Goal: Information Seeking & Learning: Compare options

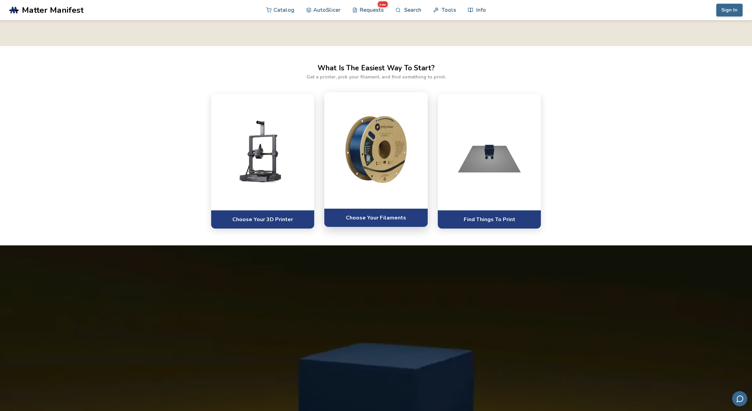
scroll to position [371, 0]
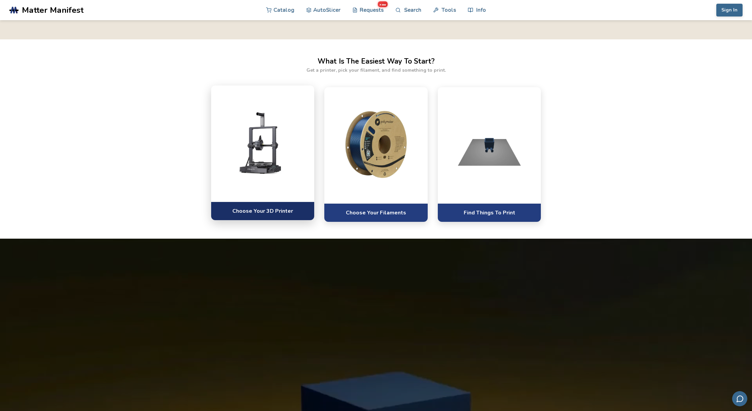
click at [270, 208] on link "Choose Your 3D Printer" at bounding box center [262, 211] width 103 height 19
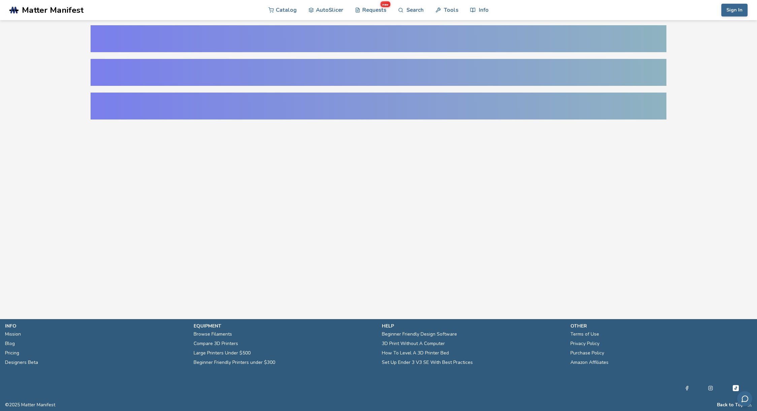
select select "**********"
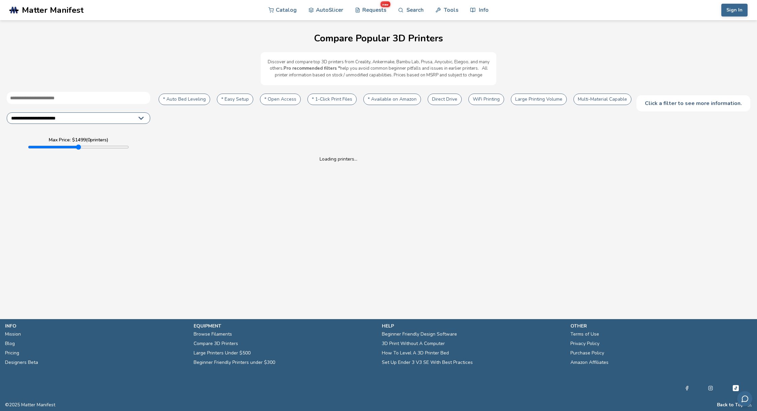
type input "****"
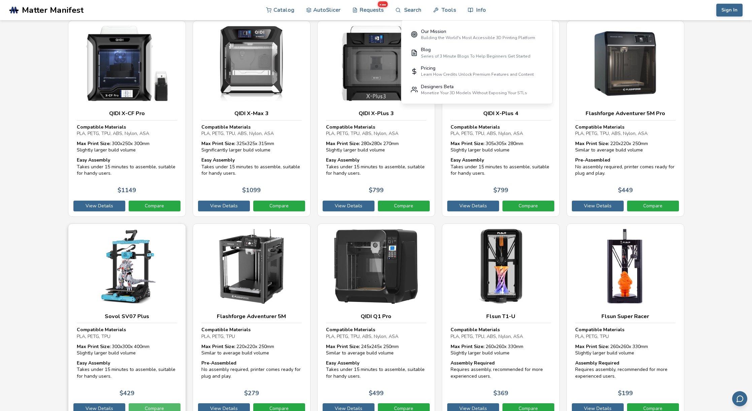
scroll to position [2978, 0]
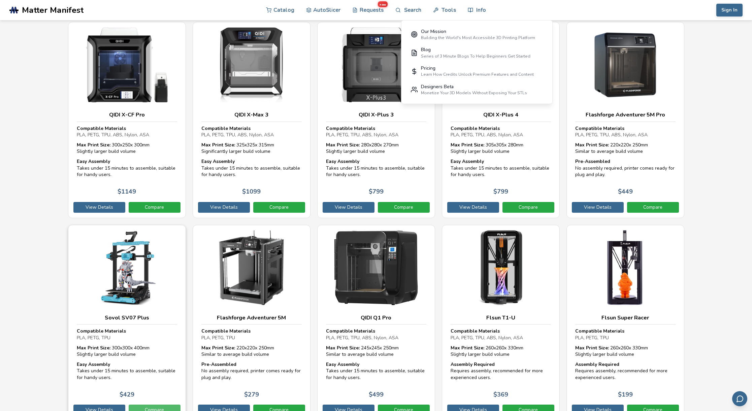
click at [149, 405] on link "Compare" at bounding box center [155, 410] width 52 height 11
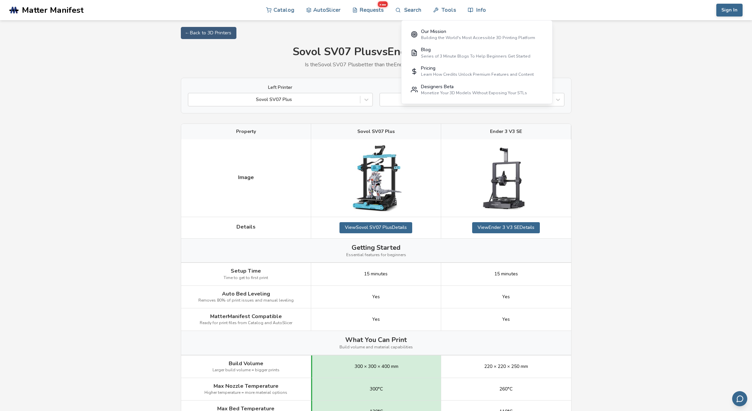
select select "**********"
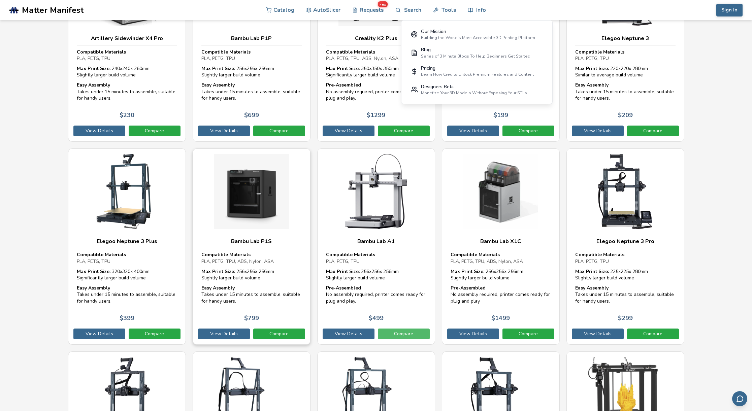
scroll to position [1833, 0]
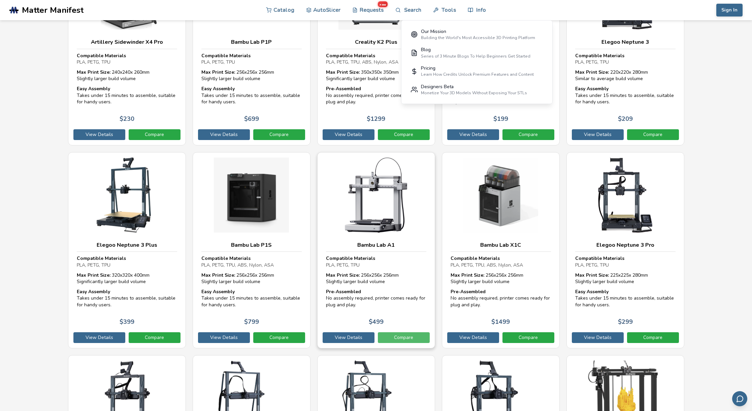
click at [399, 333] on link "Compare" at bounding box center [404, 338] width 52 height 11
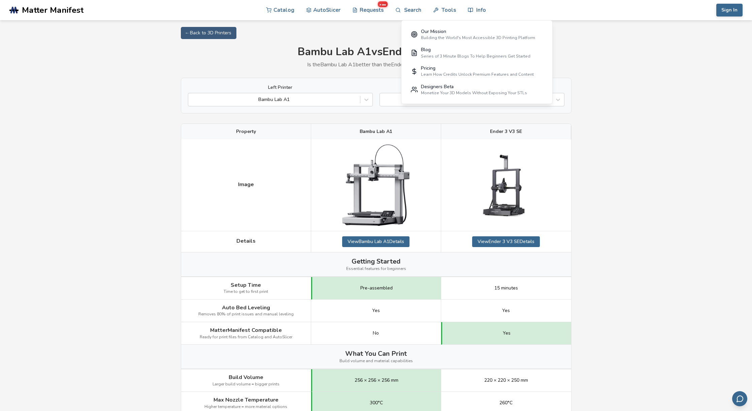
scroll to position [1, 0]
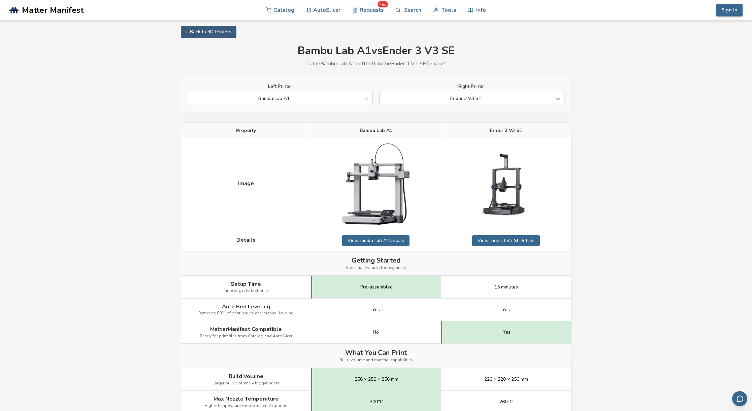
click at [559, 98] on icon at bounding box center [558, 99] width 4 height 2
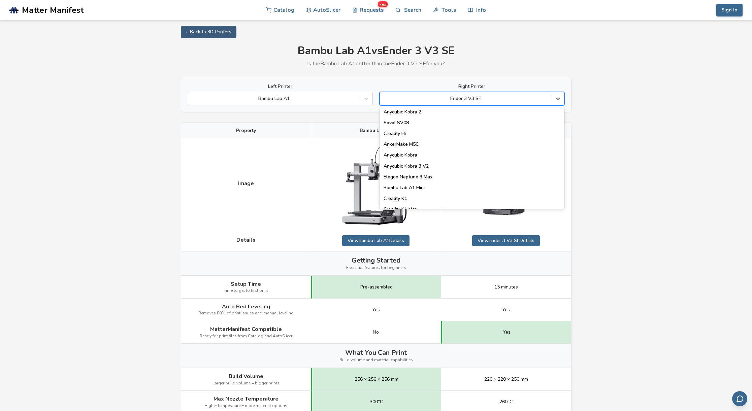
scroll to position [82, 0]
click at [421, 164] on div "Anycubic Kobra 3 V2" at bounding box center [472, 163] width 185 height 11
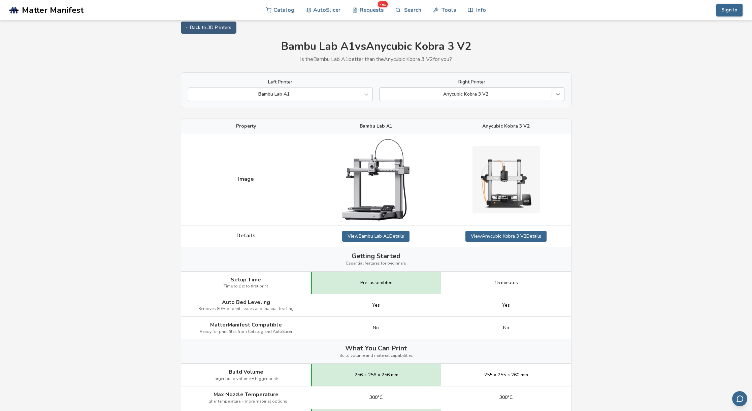
scroll to position [8, 0]
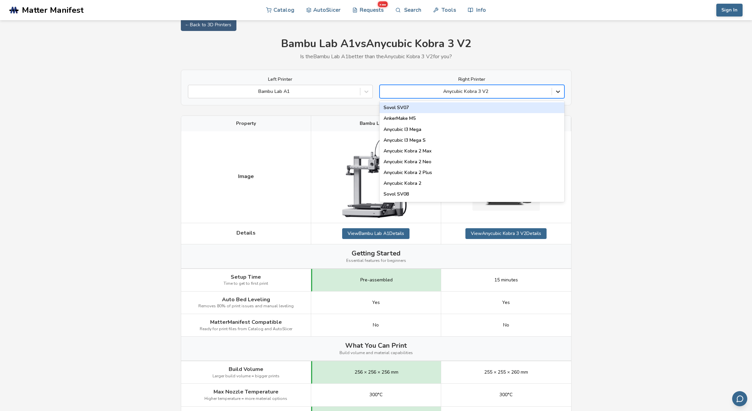
click at [560, 92] on icon at bounding box center [558, 91] width 7 height 7
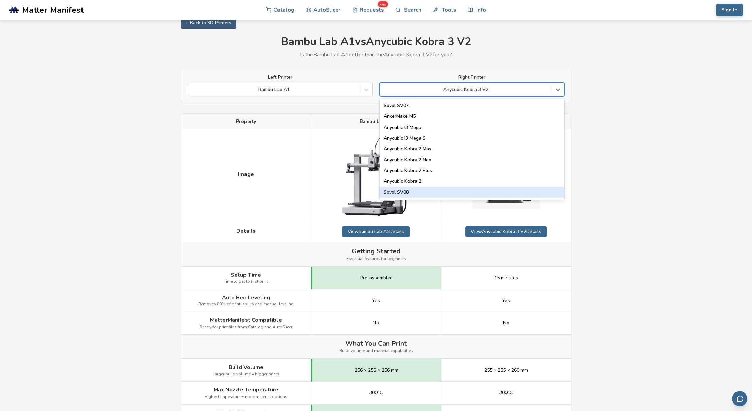
click at [479, 194] on div "Sovol SV08" at bounding box center [472, 192] width 185 height 11
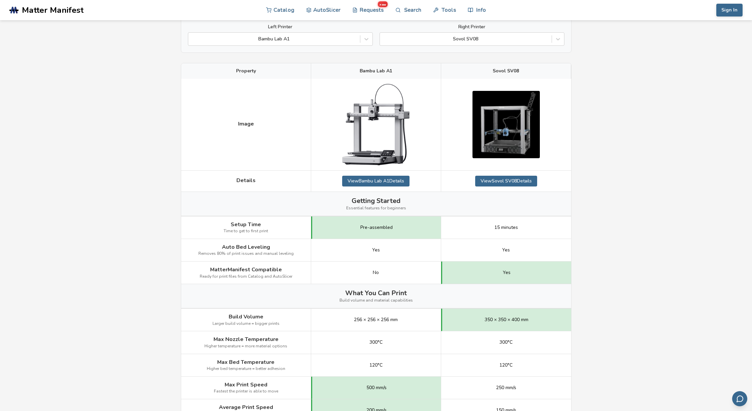
scroll to position [53, 0]
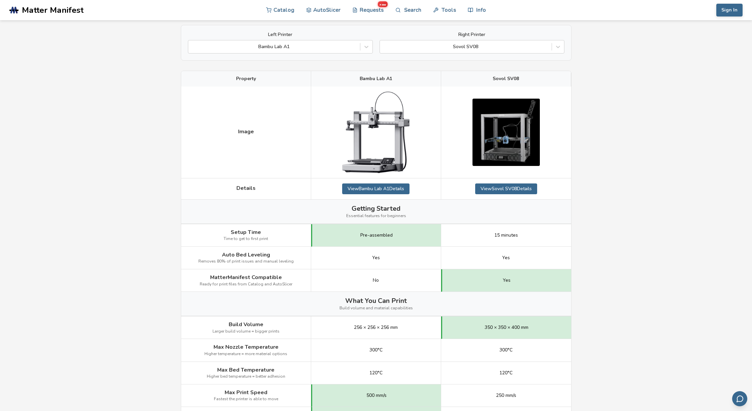
select select "**********"
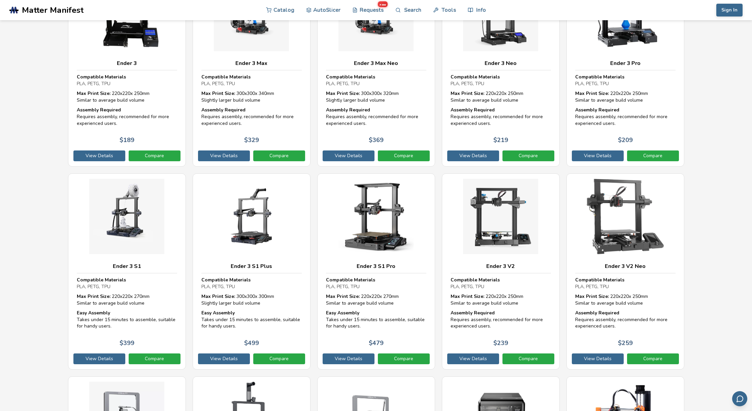
scroll to position [2422, 0]
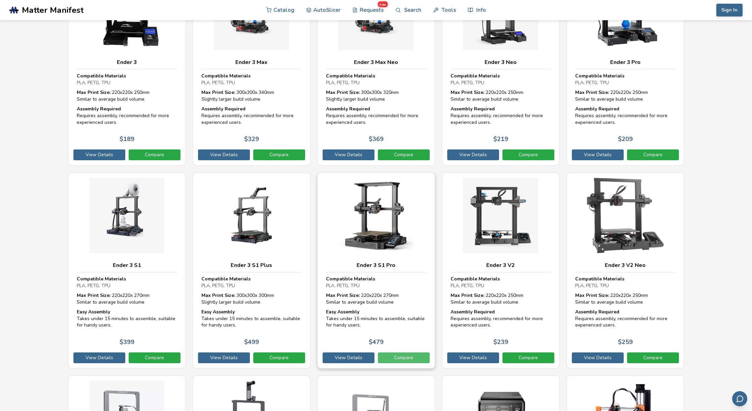
click at [417, 353] on link "Compare" at bounding box center [404, 358] width 52 height 11
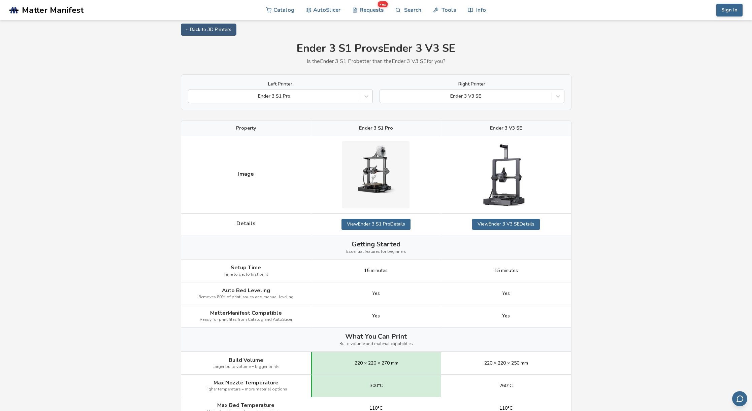
scroll to position [1, 0]
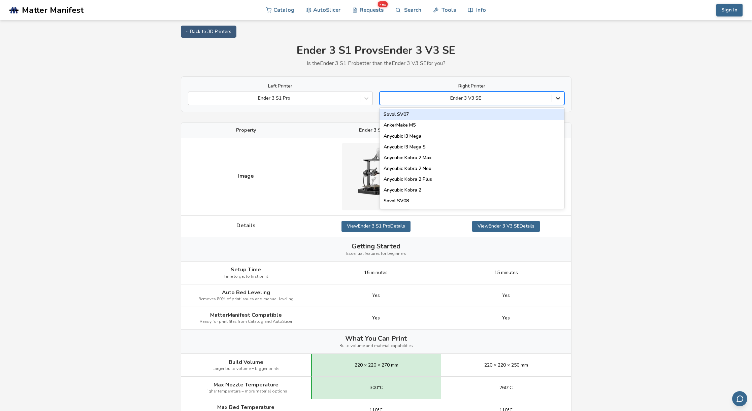
click at [559, 99] on icon at bounding box center [558, 98] width 7 height 7
click at [487, 114] on div "Sovol SV07" at bounding box center [472, 114] width 185 height 11
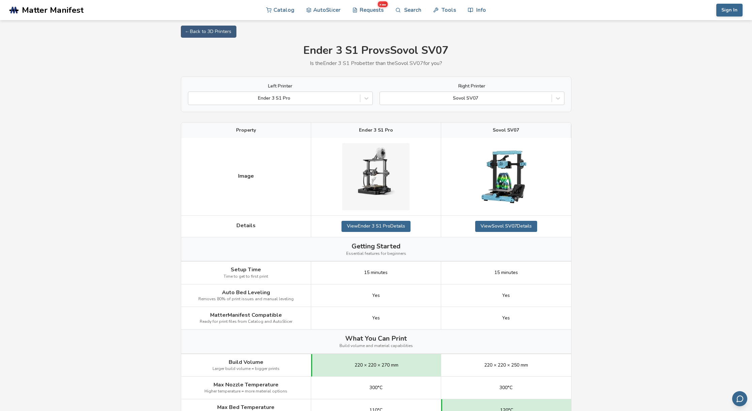
select select "**********"
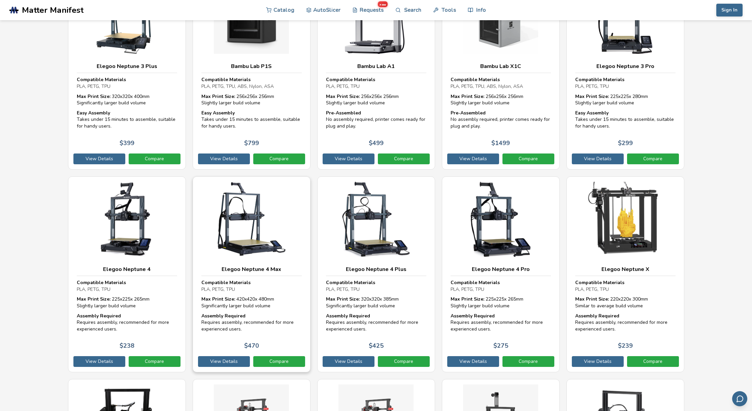
scroll to position [2011, 0]
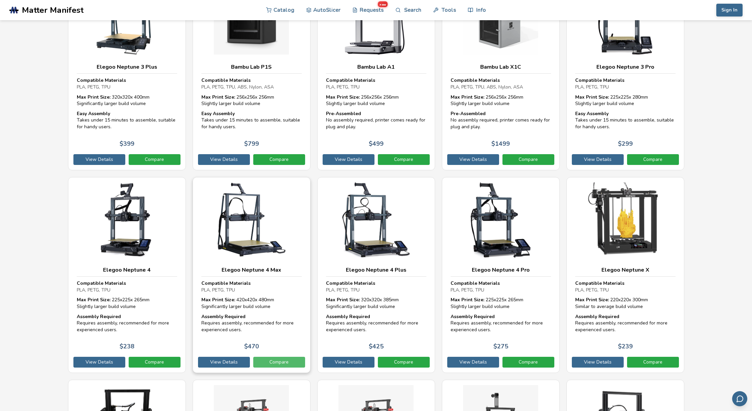
click at [276, 357] on link "Compare" at bounding box center [279, 362] width 52 height 11
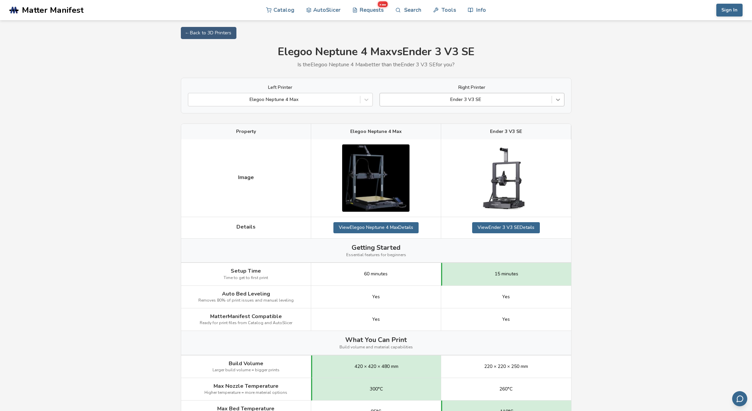
click at [560, 100] on icon at bounding box center [558, 99] width 7 height 7
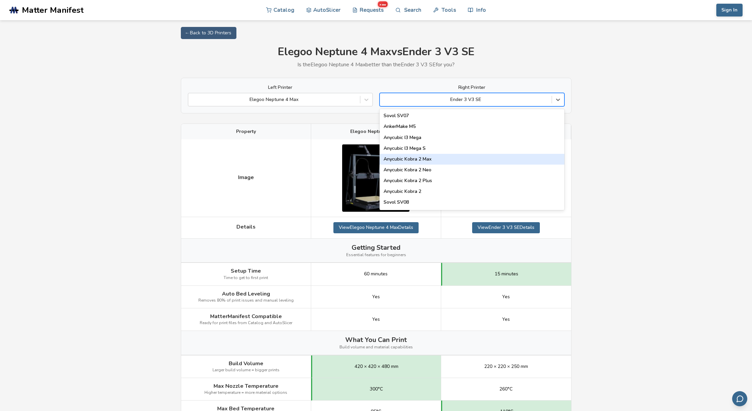
click at [457, 158] on div "Anycubic Kobra 2 Max" at bounding box center [472, 159] width 185 height 11
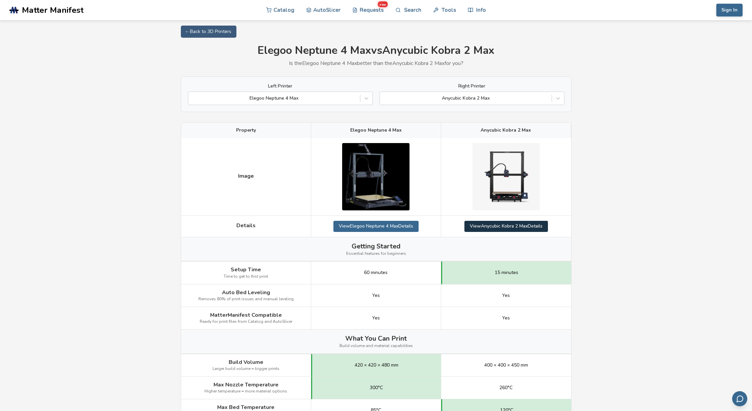
click at [508, 226] on link "View Anycubic Kobra 2 Max Details" at bounding box center [507, 226] width 84 height 11
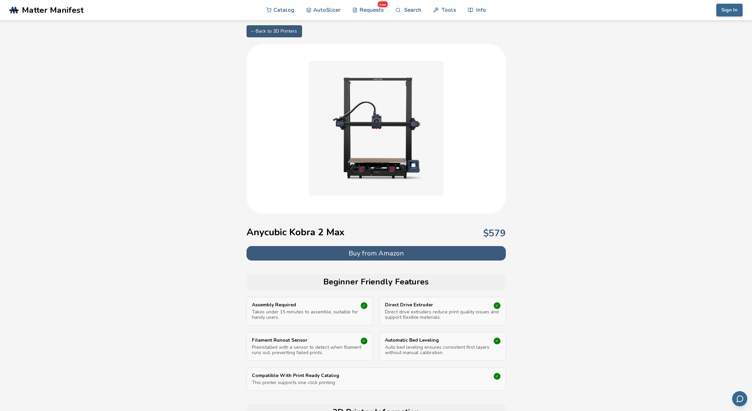
click at [358, 251] on button "Buy from Amazon" at bounding box center [376, 253] width 259 height 14
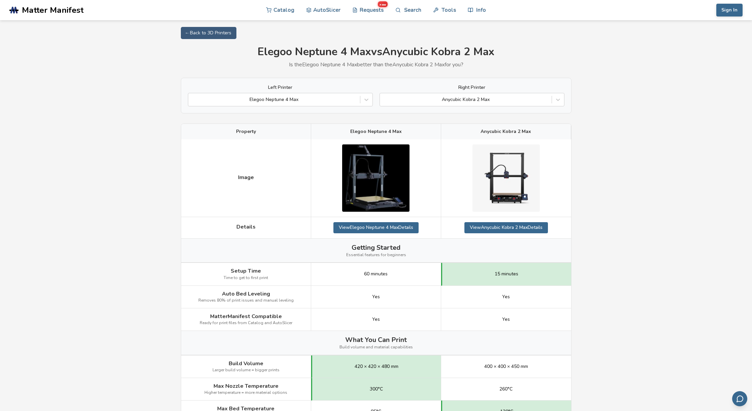
scroll to position [1, 0]
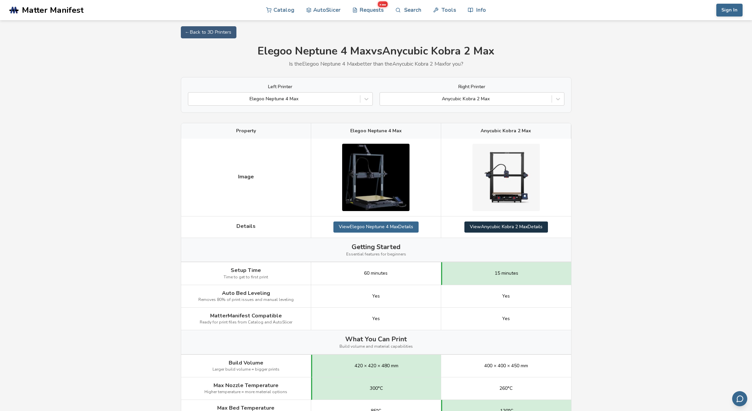
click at [493, 226] on link "View Anycubic Kobra 2 Max Details" at bounding box center [507, 227] width 84 height 11
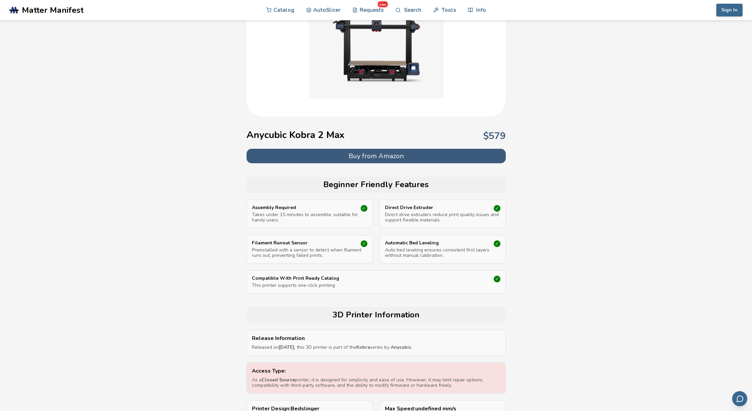
scroll to position [99, 0]
